Goal: Transaction & Acquisition: Purchase product/service

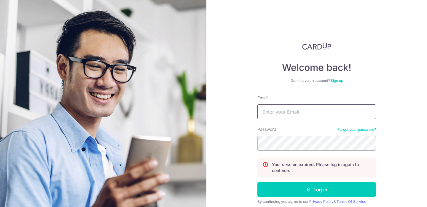
click at [276, 109] on input "Email" at bounding box center [317, 111] width 119 height 15
type input "cookiedou@live.com"
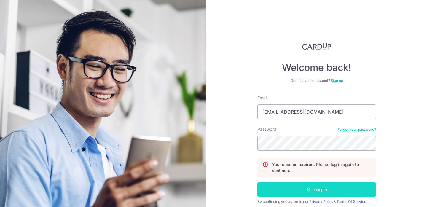
click at [319, 188] on button "Log in" at bounding box center [317, 189] width 119 height 15
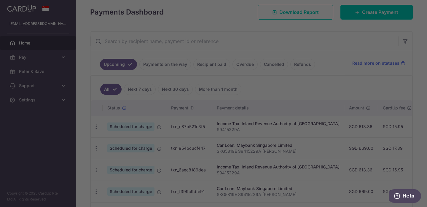
scroll to position [82, 0]
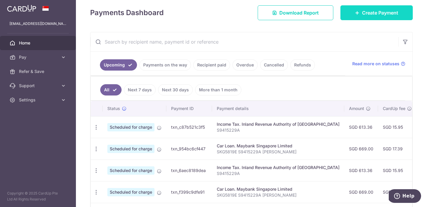
click at [379, 13] on span "Create Payment" at bounding box center [380, 12] width 36 height 7
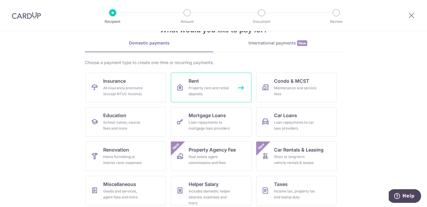
scroll to position [28, 0]
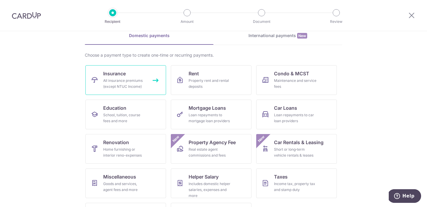
click at [135, 80] on div "All insurance premiums (except NTUC Income)" at bounding box center [124, 84] width 43 height 12
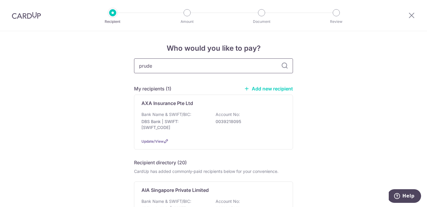
type input "pruden"
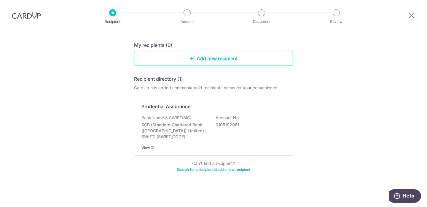
scroll to position [57, 0]
click at [257, 127] on p "0105192961" at bounding box center [249, 125] width 66 height 6
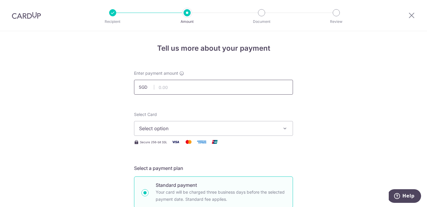
click at [241, 80] on input "text" at bounding box center [213, 87] width 159 height 15
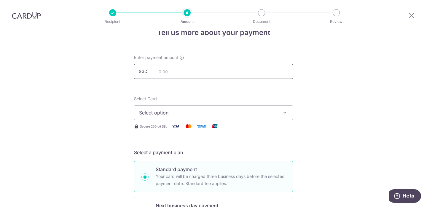
scroll to position [15, 0]
click at [253, 113] on span "Select option" at bounding box center [208, 112] width 138 height 7
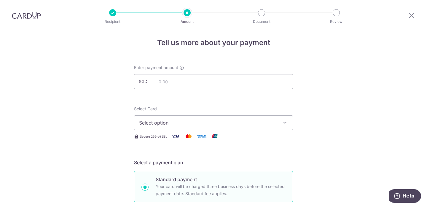
scroll to position [4, 0]
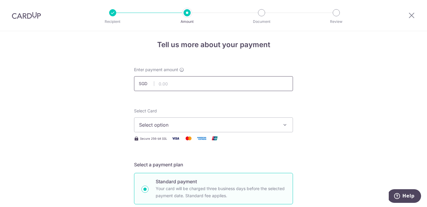
click at [181, 87] on input "text" at bounding box center [213, 83] width 159 height 15
type input "139.00"
click at [163, 128] on span "Select option" at bounding box center [208, 124] width 138 height 7
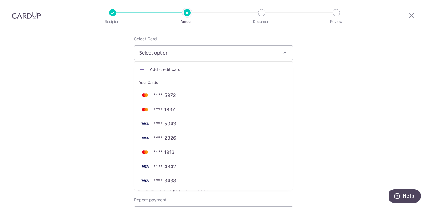
scroll to position [77, 0]
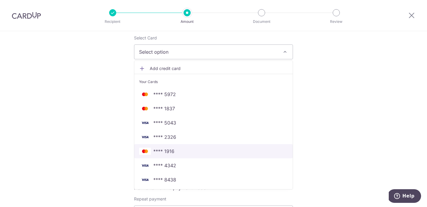
click at [198, 147] on link "**** 1916" at bounding box center [213, 151] width 158 height 14
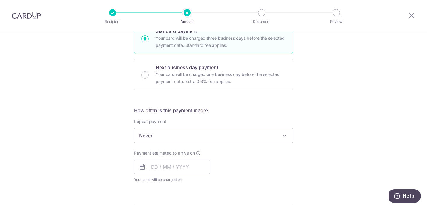
scroll to position [230, 0]
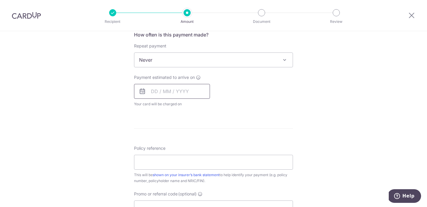
click at [153, 93] on input "text" at bounding box center [172, 91] width 76 height 15
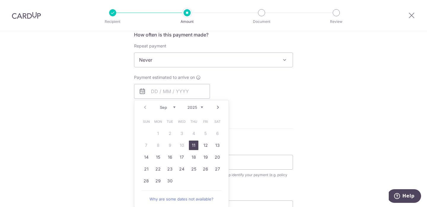
click at [196, 145] on link "11" at bounding box center [193, 145] width 9 height 9
type input "11/09/2025"
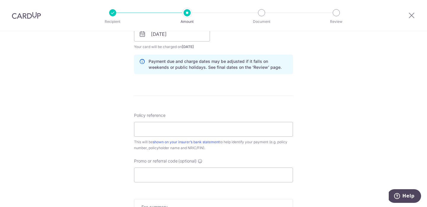
scroll to position [287, 0]
click at [164, 131] on input "Policy reference" at bounding box center [213, 129] width 159 height 15
click at [199, 125] on input "Policy reference" at bounding box center [213, 129] width 159 height 15
click at [156, 176] on input "Promo or referral code (optional)" at bounding box center [213, 174] width 159 height 15
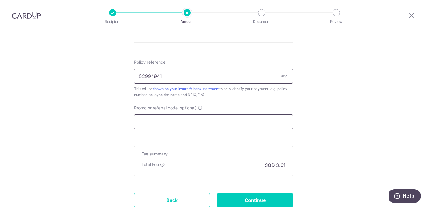
scroll to position [344, 0]
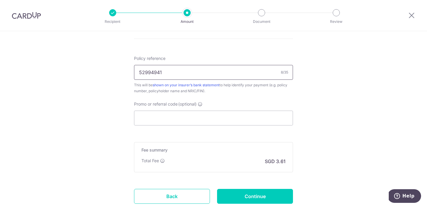
click at [240, 69] on input "52994941" at bounding box center [213, 72] width 159 height 15
click at [218, 77] on input "52994941" at bounding box center [213, 72] width 159 height 15
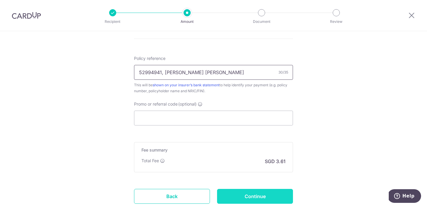
type input "52994941, Quek Yanping Valerie"
click at [255, 197] on input "Continue" at bounding box center [255, 196] width 76 height 15
type input "Create Schedule"
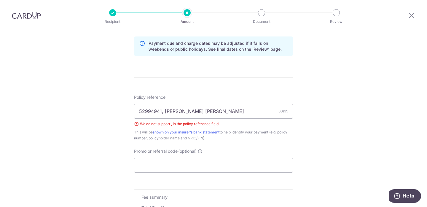
scroll to position [303, 0]
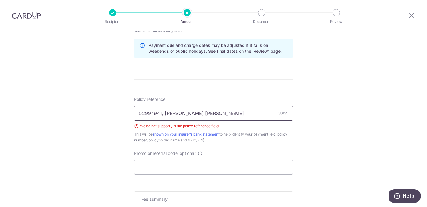
click at [163, 115] on input "52994941, [PERSON_NAME] [PERSON_NAME]" at bounding box center [213, 113] width 159 height 15
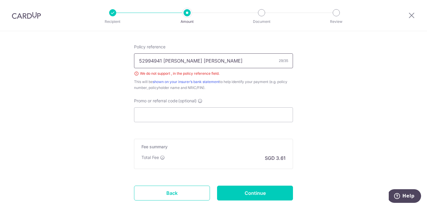
scroll to position [365, 0]
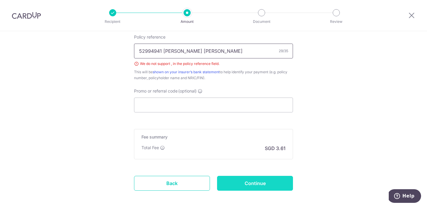
type input "52994941 [PERSON_NAME] [PERSON_NAME]"
click at [251, 184] on input "Continue" at bounding box center [255, 183] width 76 height 15
type input "Create Schedule"
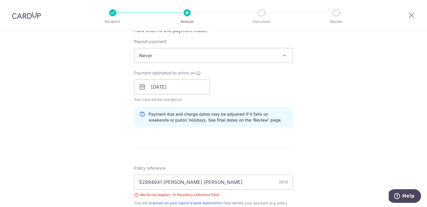
scroll to position [221, 0]
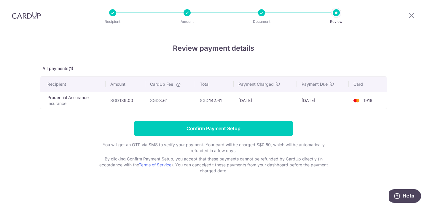
scroll to position [2, 0]
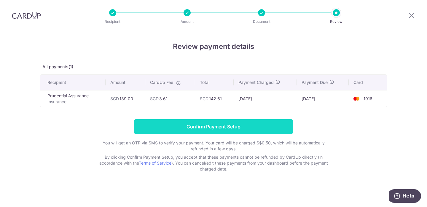
click at [228, 123] on input "Confirm Payment Setup" at bounding box center [213, 126] width 159 height 15
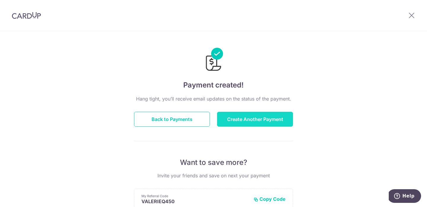
click at [251, 115] on button "Create Another Payment" at bounding box center [255, 119] width 76 height 15
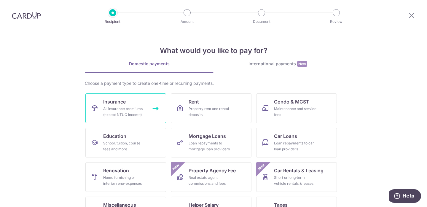
click at [134, 107] on div "All insurance premiums (except NTUC Income)" at bounding box center [124, 112] width 43 height 12
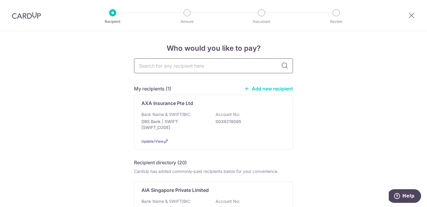
click at [205, 66] on input "text" at bounding box center [213, 65] width 159 height 15
type input "prudential"
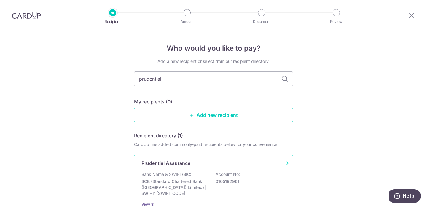
click at [198, 158] on div "Prudential Assurance Bank Name & SWIFT/BIC: SCB (Standard Chartered Bank (Singa…" at bounding box center [213, 184] width 159 height 58
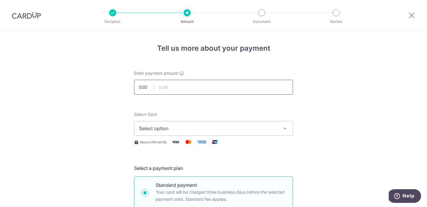
click at [185, 85] on input "text" at bounding box center [213, 87] width 159 height 15
type input "1,647.00"
click at [244, 127] on span "Select option" at bounding box center [208, 128] width 138 height 7
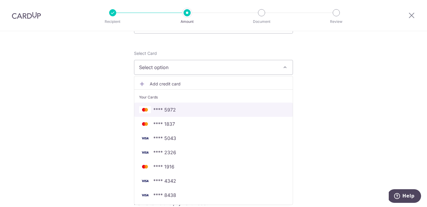
scroll to position [66, 0]
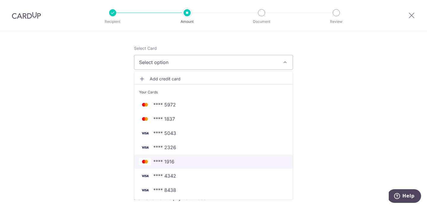
click at [231, 160] on span "**** 1916" at bounding box center [213, 161] width 149 height 7
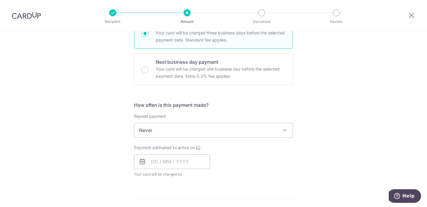
scroll to position [172, 0]
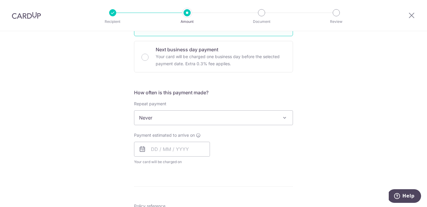
click at [226, 117] on span "Never" at bounding box center [213, 118] width 158 height 14
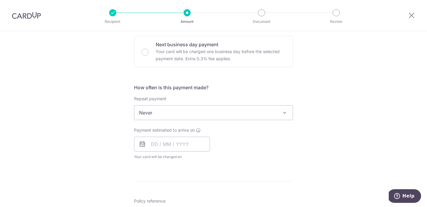
scroll to position [177, 0]
click at [170, 139] on input "text" at bounding box center [172, 143] width 76 height 15
click at [336, 98] on div "Tell us more about your payment Enter payment amount SGD 1,647.00 1647.00 Selec…" at bounding box center [213, 122] width 427 height 537
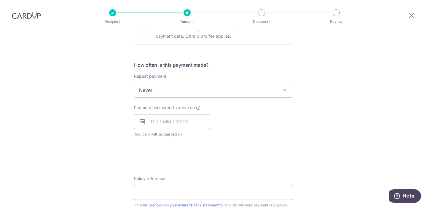
scroll to position [213, 0]
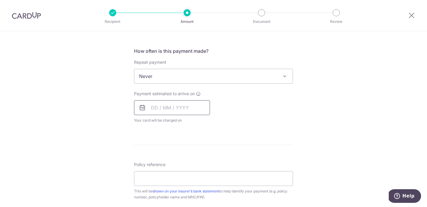
click at [134, 113] on input "text" at bounding box center [172, 107] width 76 height 15
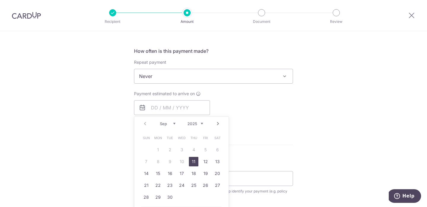
click at [194, 162] on link "11" at bounding box center [193, 161] width 9 height 9
type input "11/09/2025"
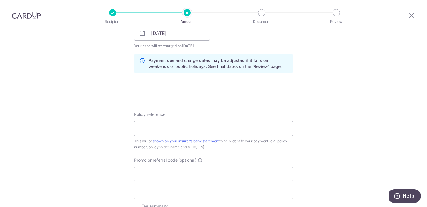
scroll to position [308, 0]
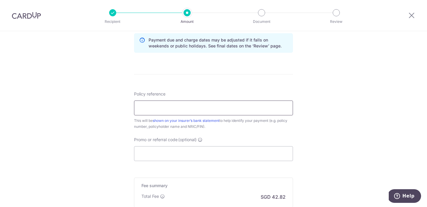
click at [218, 113] on input "Policy reference" at bounding box center [213, 108] width 159 height 15
type input "55855077"
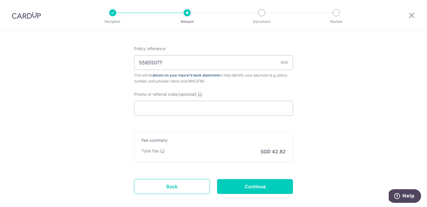
scroll to position [385, 0]
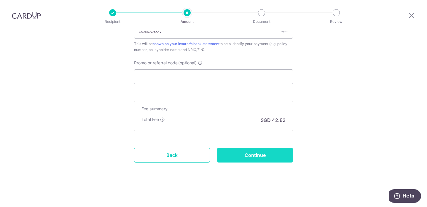
click at [259, 161] on input "Continue" at bounding box center [255, 155] width 76 height 15
type input "Create Schedule"
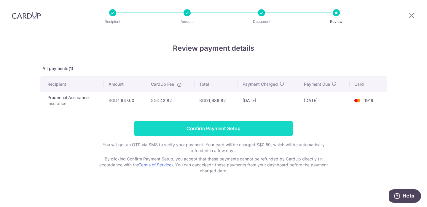
click at [241, 131] on input "Confirm Payment Setup" at bounding box center [213, 128] width 159 height 15
